Goal: Information Seeking & Learning: Learn about a topic

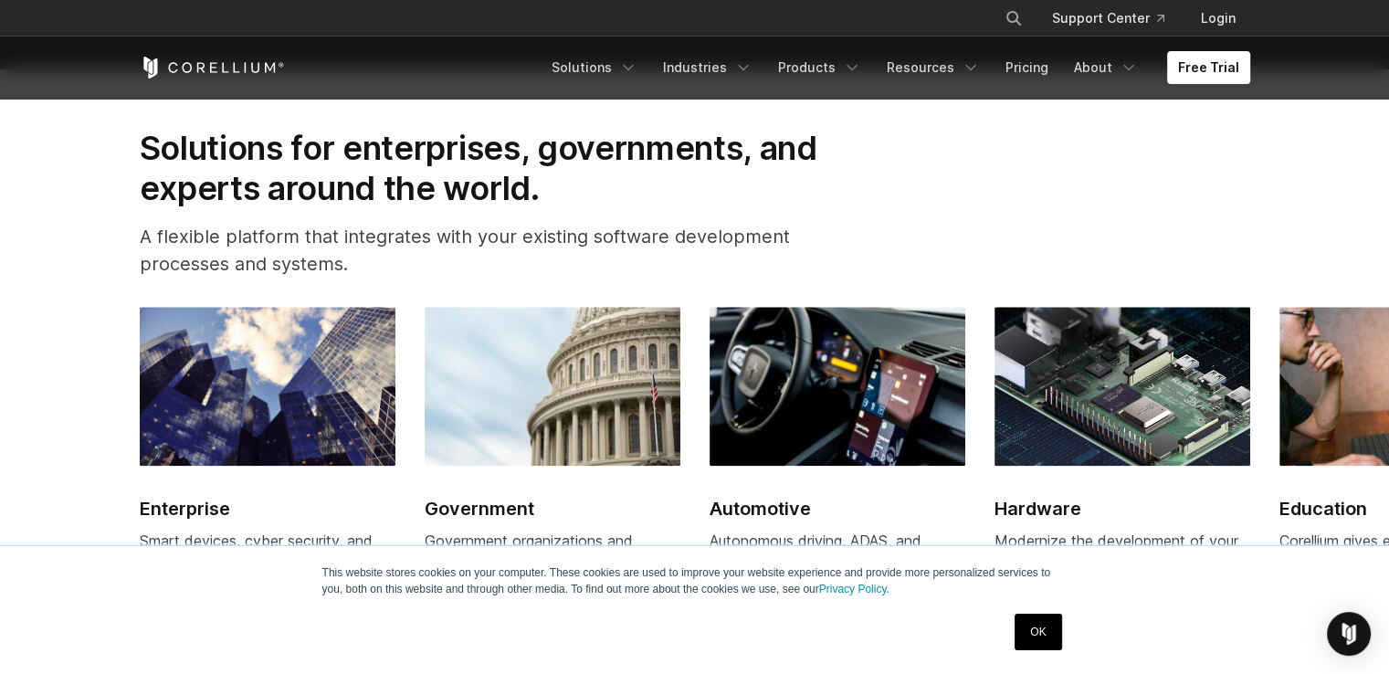
scroll to position [2466, 0]
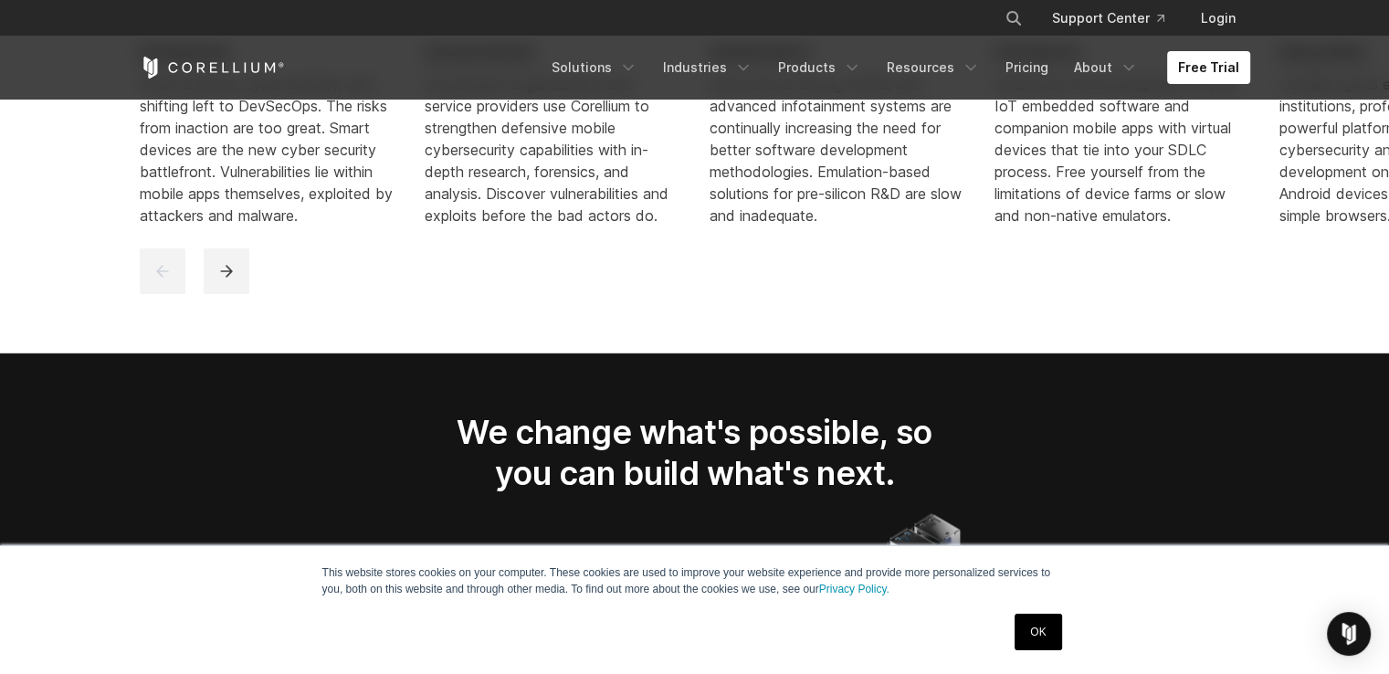
click at [1047, 629] on link "OK" at bounding box center [1038, 632] width 47 height 37
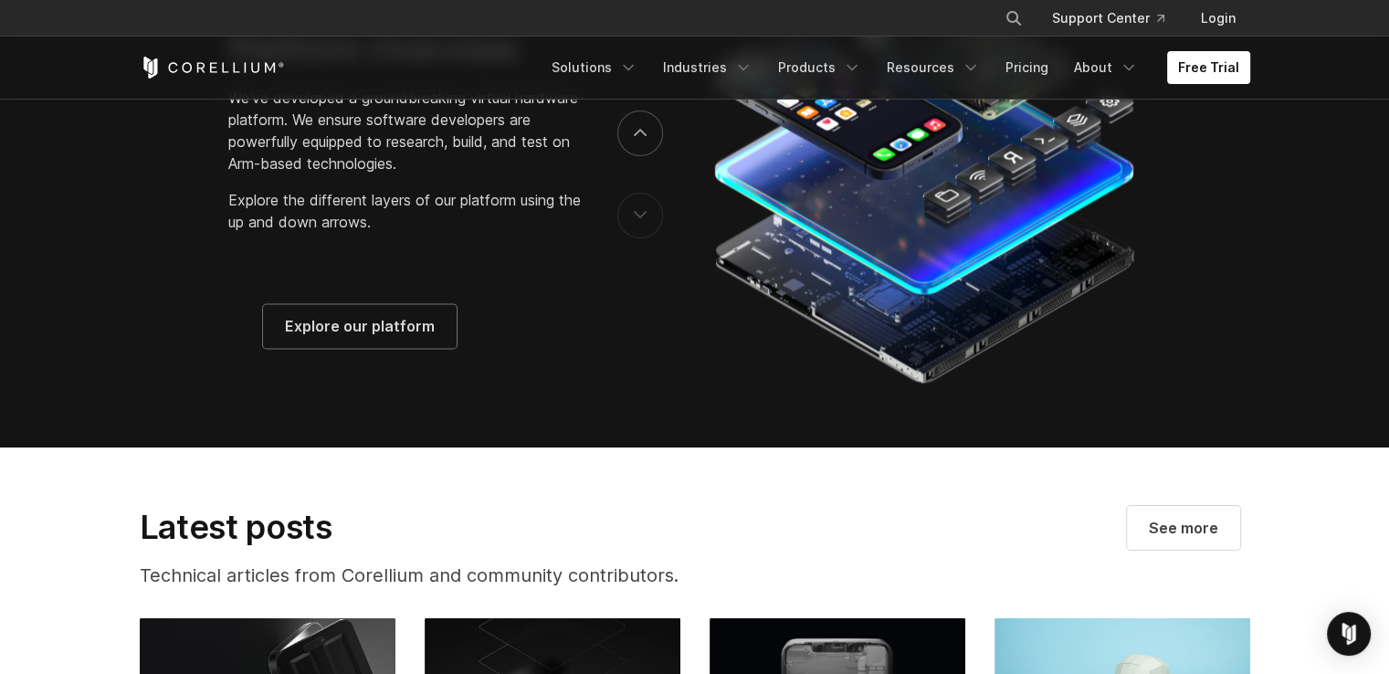
scroll to position [3105, 0]
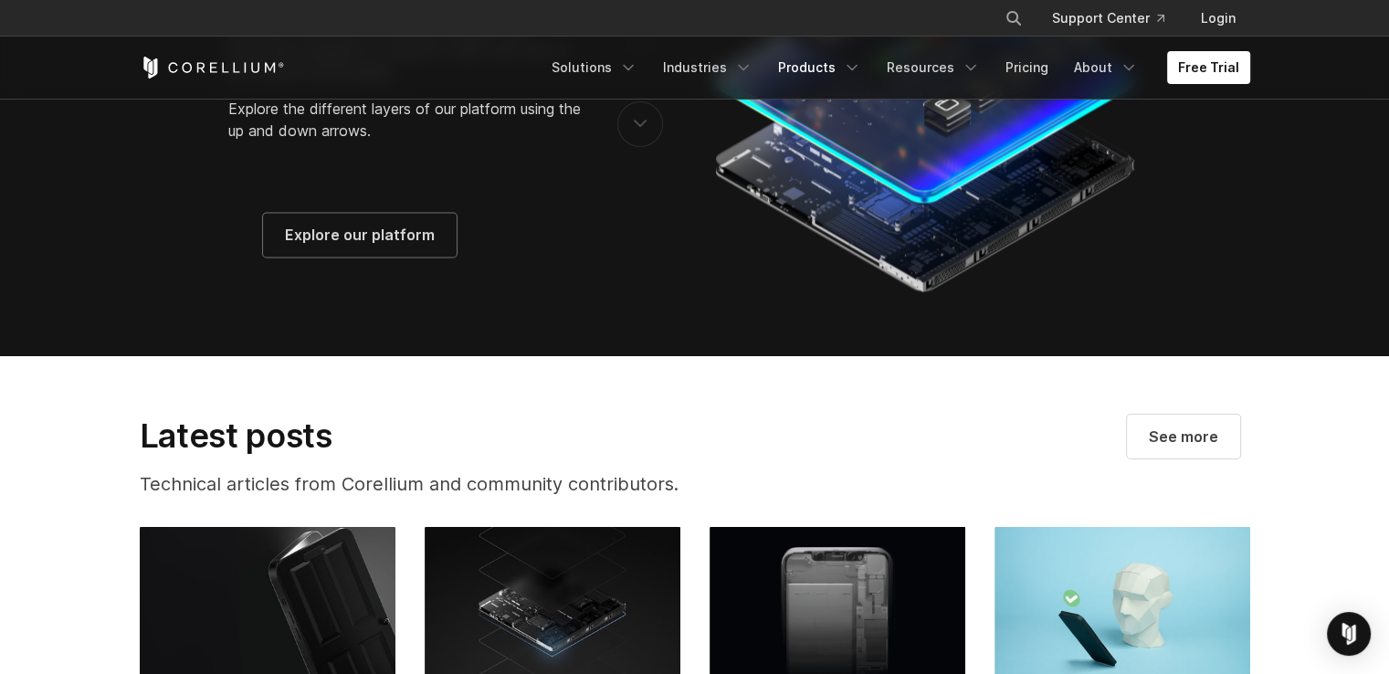
click at [855, 68] on icon "Navigation Menu" at bounding box center [852, 67] width 18 height 18
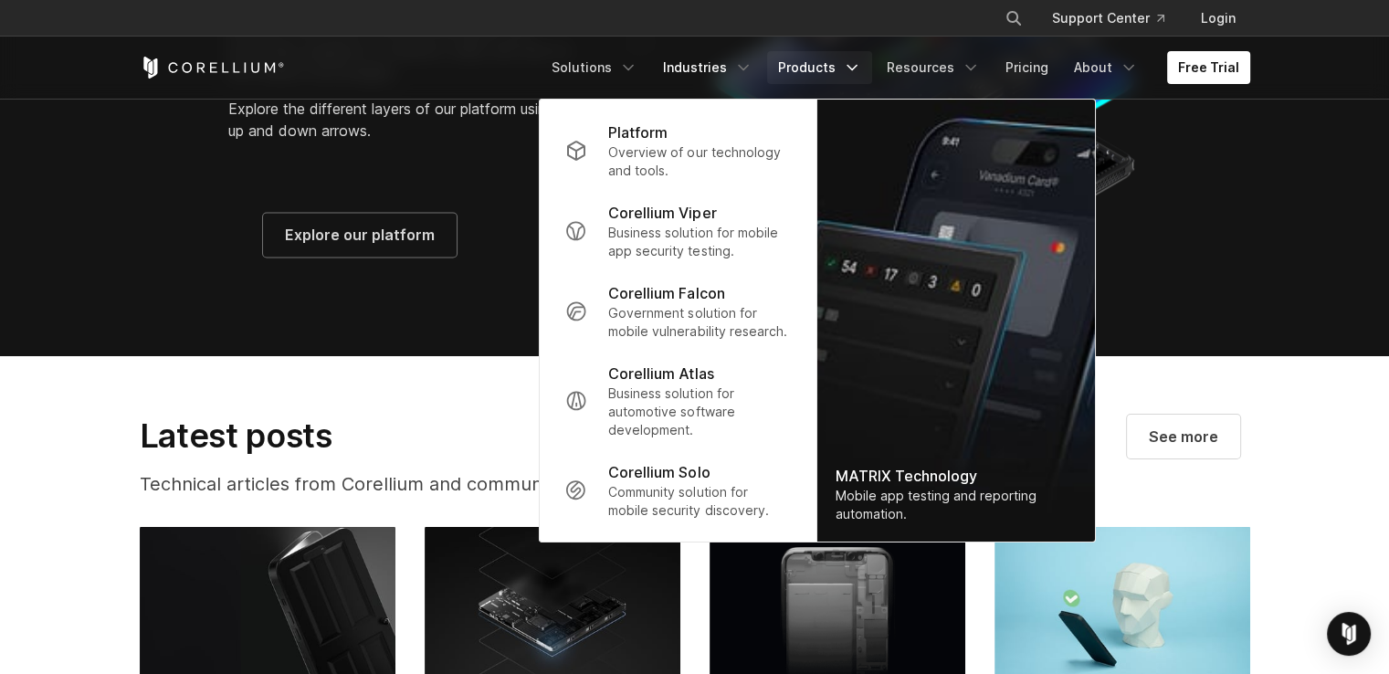
click at [749, 74] on icon "Navigation Menu" at bounding box center [743, 67] width 18 height 18
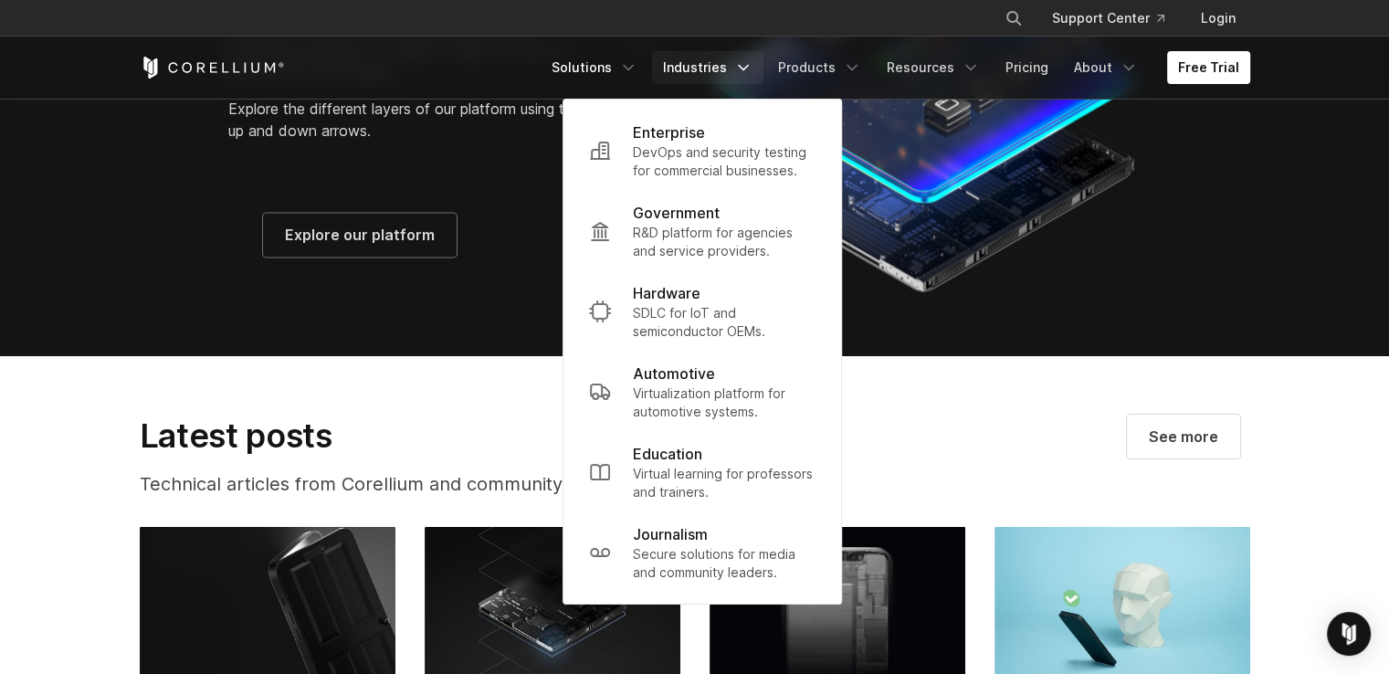
click at [631, 70] on link "Solutions" at bounding box center [595, 67] width 108 height 33
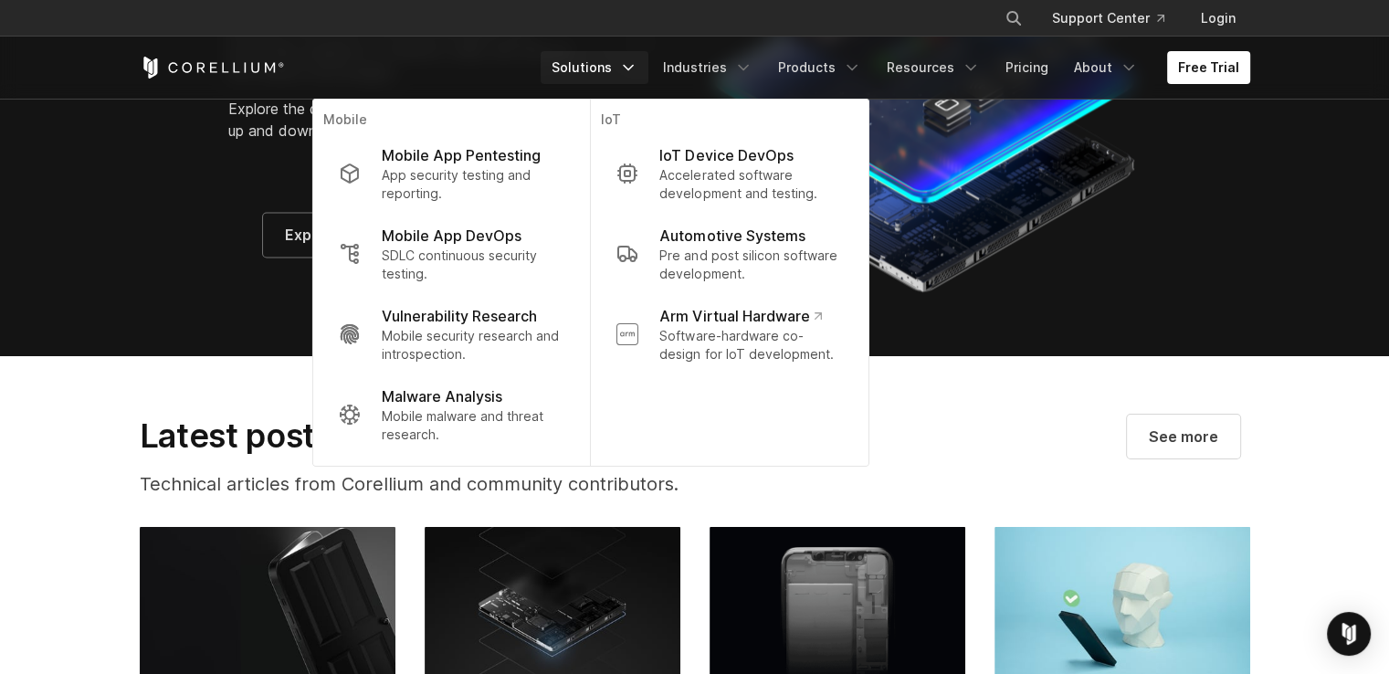
click at [496, 178] on p "App security testing and reporting." at bounding box center [473, 184] width 182 height 37
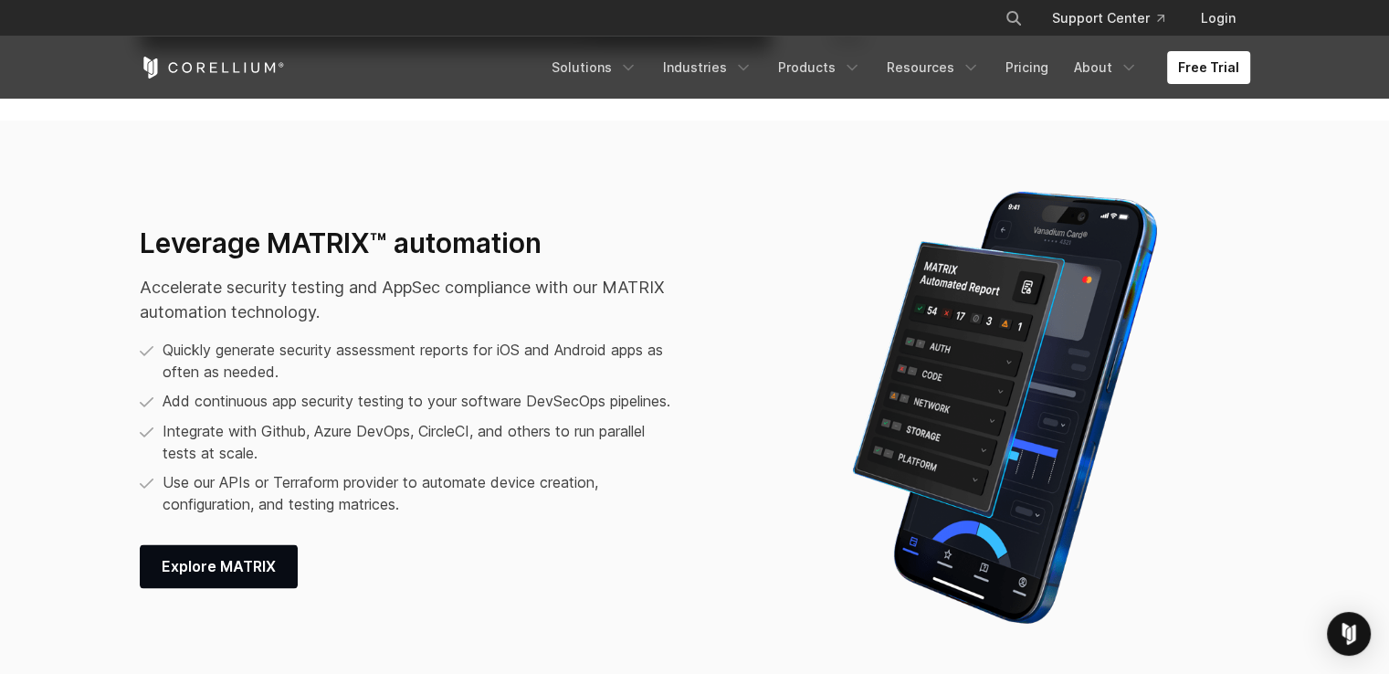
scroll to position [1918, 0]
